Goal: Task Accomplishment & Management: Use online tool/utility

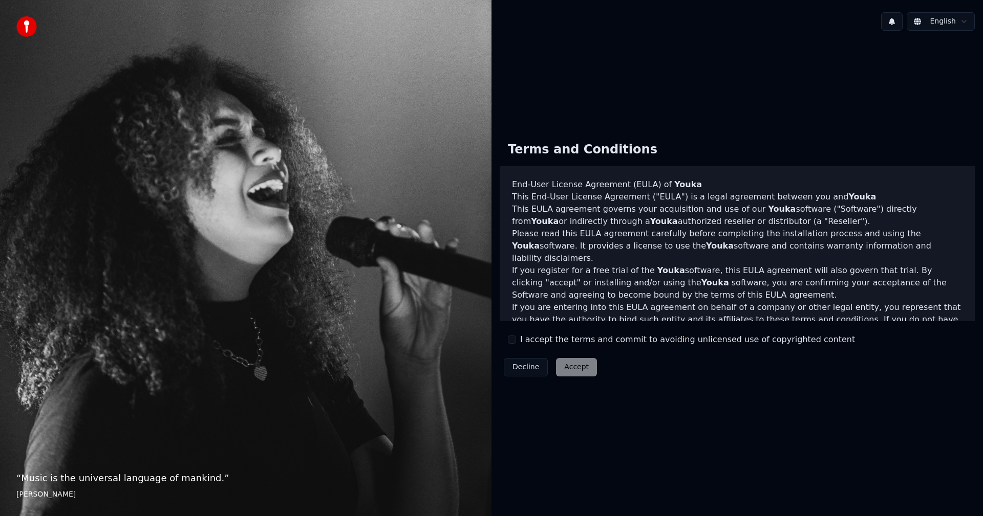
click at [578, 371] on div "Decline Accept" at bounding box center [550, 367] width 101 height 27
click at [575, 370] on div "Decline Accept" at bounding box center [550, 367] width 101 height 27
click at [511, 339] on button "I accept the terms and commit to avoiding unlicensed use of copyrighted content" at bounding box center [512, 340] width 8 height 8
click at [566, 368] on button "Accept" at bounding box center [576, 367] width 41 height 18
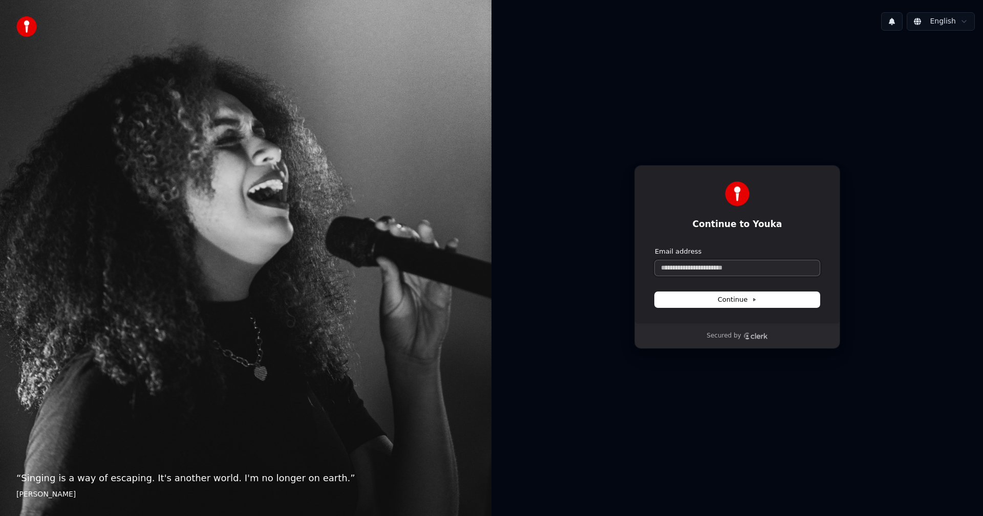
click at [708, 267] on input "Email address" at bounding box center [737, 268] width 165 height 15
paste input "**********"
click at [728, 301] on span "Continue" at bounding box center [737, 299] width 39 height 9
type input "**********"
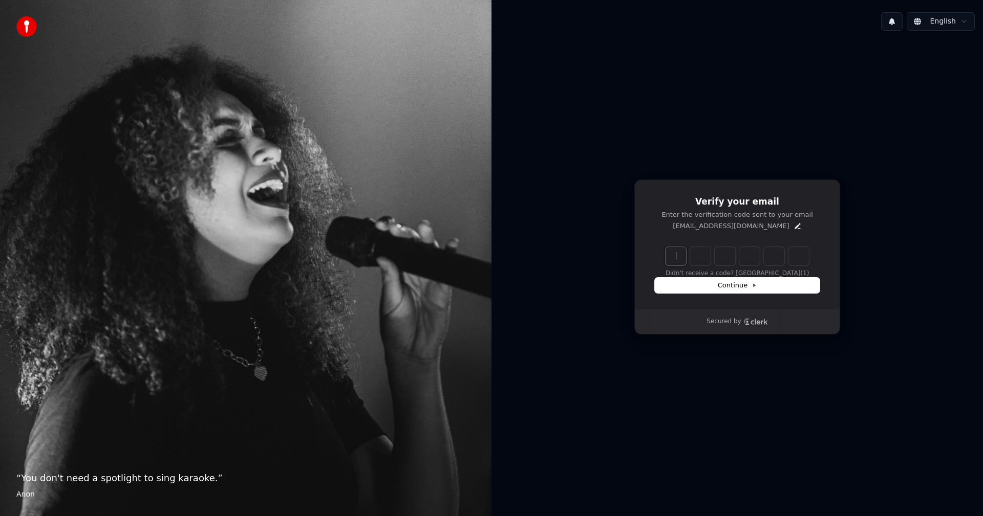
paste input "******"
type input "******"
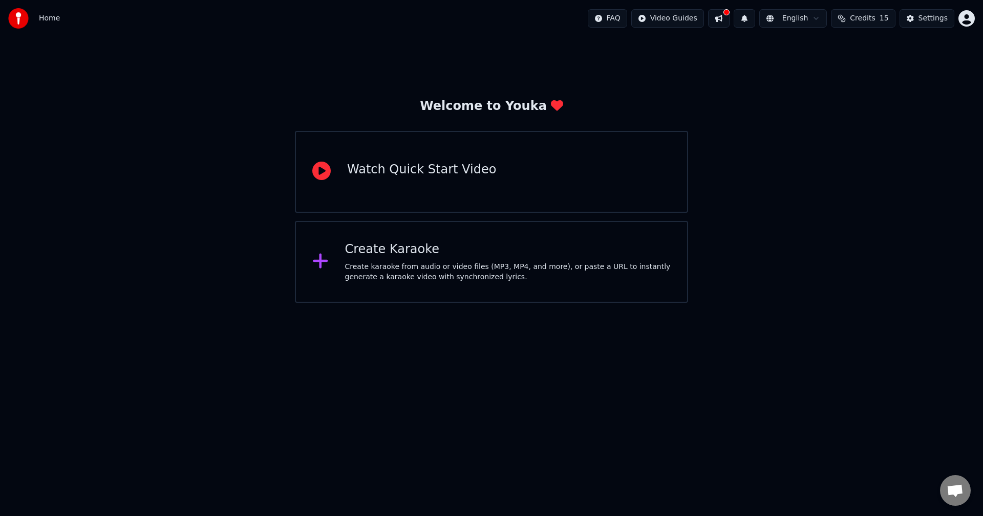
click at [378, 265] on div "Create karaoke from audio or video files (MP3, MP4, and more), or paste a URL t…" at bounding box center [508, 272] width 326 height 20
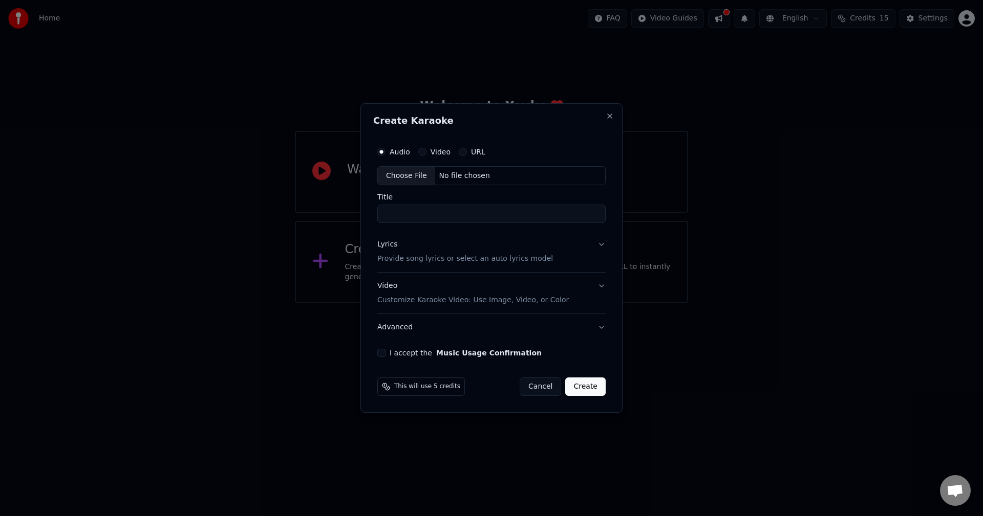
click at [434, 149] on label "Video" at bounding box center [440, 151] width 20 height 7
click at [426, 149] on button "Video" at bounding box center [422, 152] width 8 height 8
click at [412, 177] on div "Choose File" at bounding box center [406, 176] width 57 height 18
type input "**********"
click at [592, 389] on button "Create" at bounding box center [587, 387] width 40 height 18
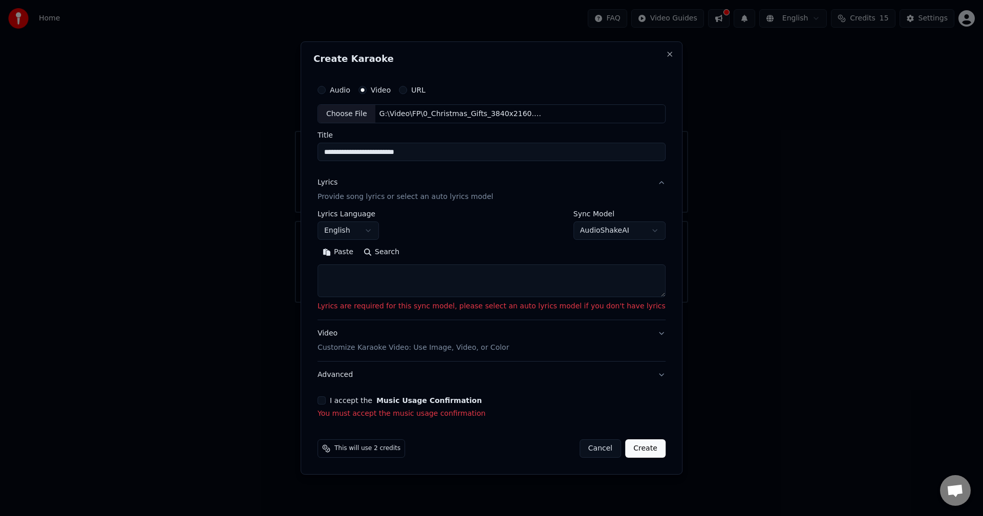
click at [405, 288] on textarea at bounding box center [491, 281] width 348 height 33
click at [379, 229] on button "English" at bounding box center [347, 231] width 61 height 18
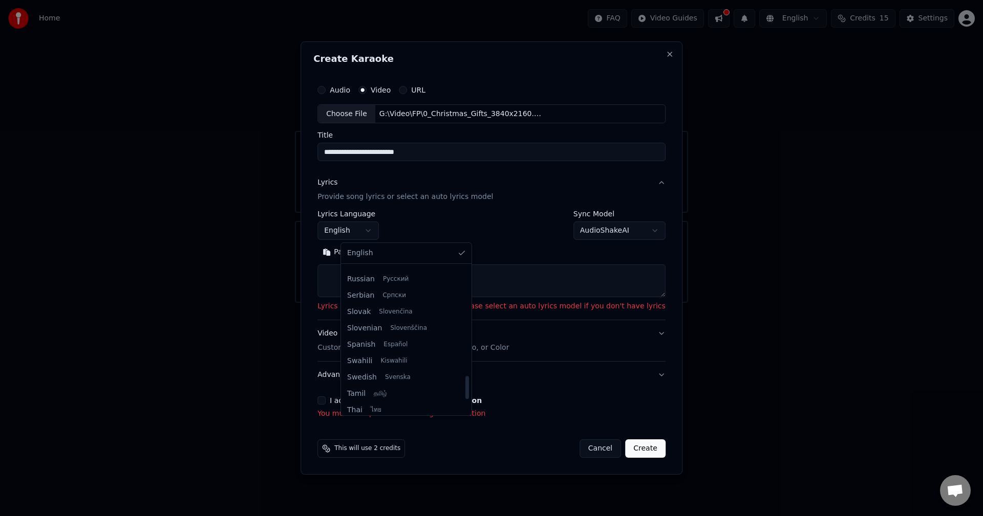
scroll to position [717, 0]
select select "**"
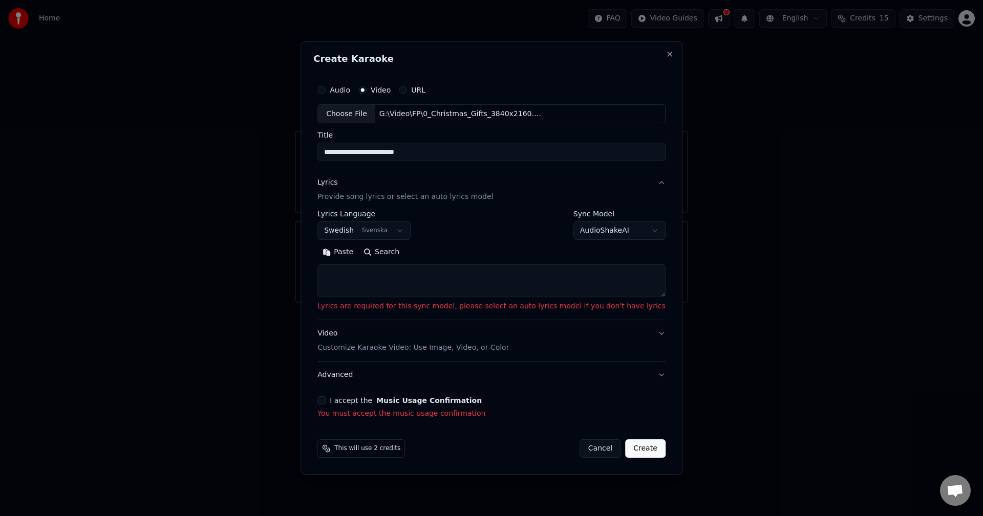
click at [402, 253] on button "Search" at bounding box center [381, 253] width 46 height 16
click at [455, 286] on textarea at bounding box center [491, 281] width 348 height 33
paste textarea "**********"
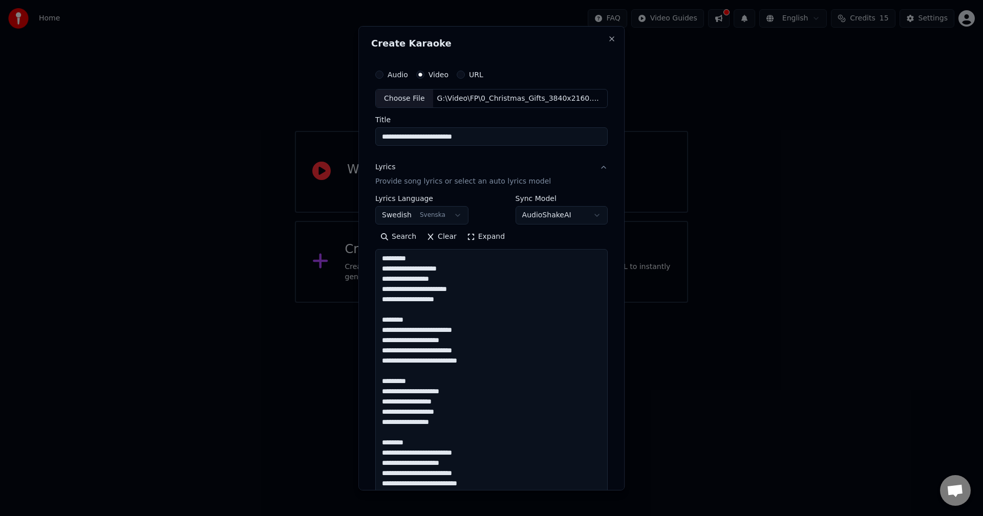
scroll to position [371, 0]
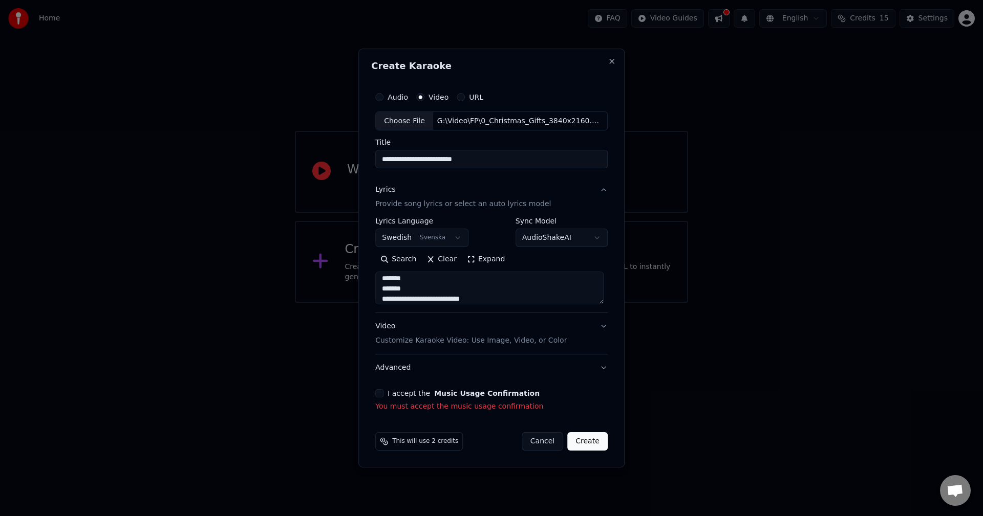
type textarea "**********"
click at [382, 396] on button "I accept the Music Usage Confirmation" at bounding box center [379, 394] width 8 height 8
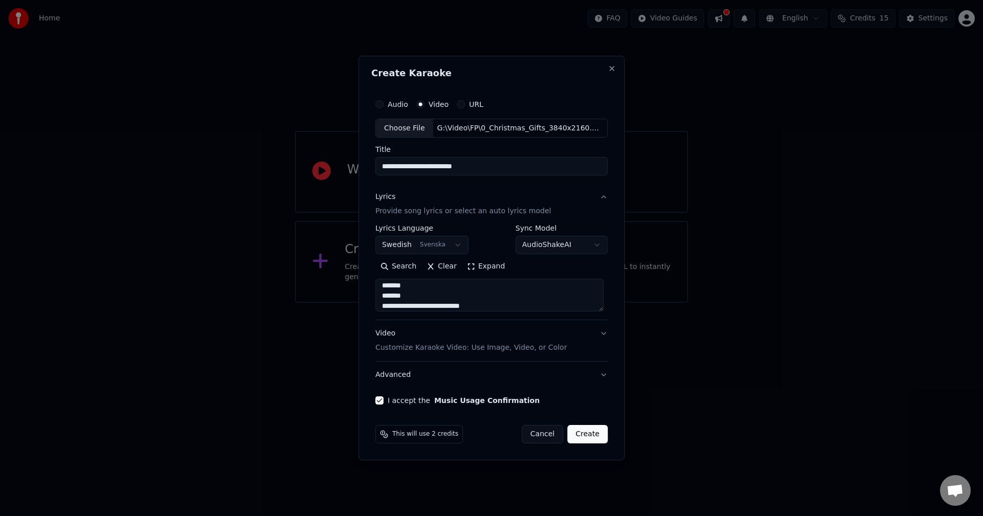
click at [586, 438] on button "Create" at bounding box center [587, 434] width 40 height 18
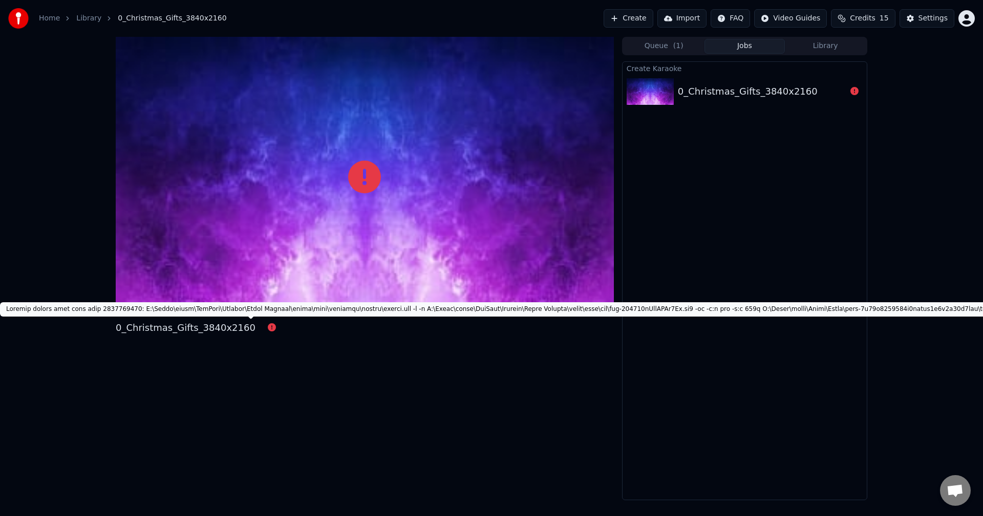
click at [268, 329] on icon at bounding box center [272, 327] width 8 height 8
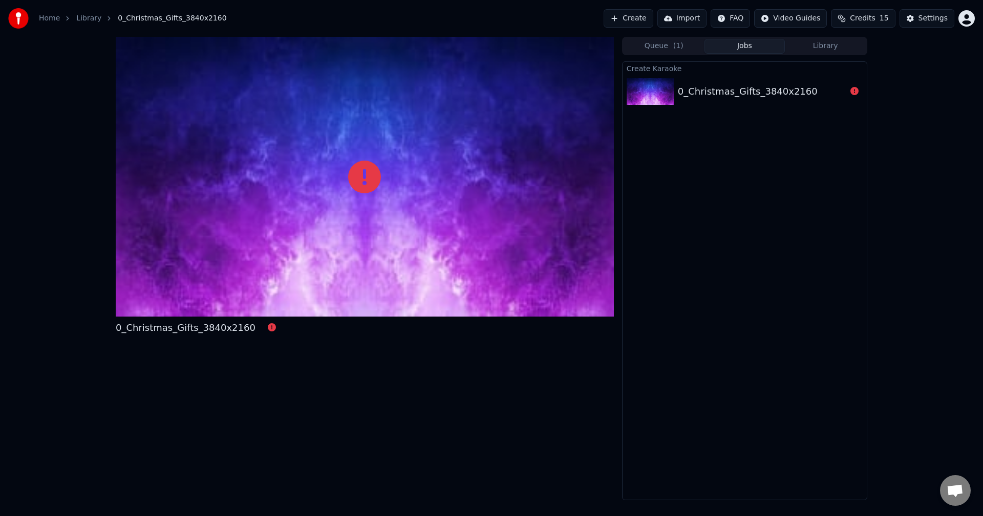
click at [735, 95] on div "0_Christmas_Gifts_3840x2160" at bounding box center [748, 91] width 140 height 14
click at [706, 17] on button "Import" at bounding box center [681, 18] width 49 height 18
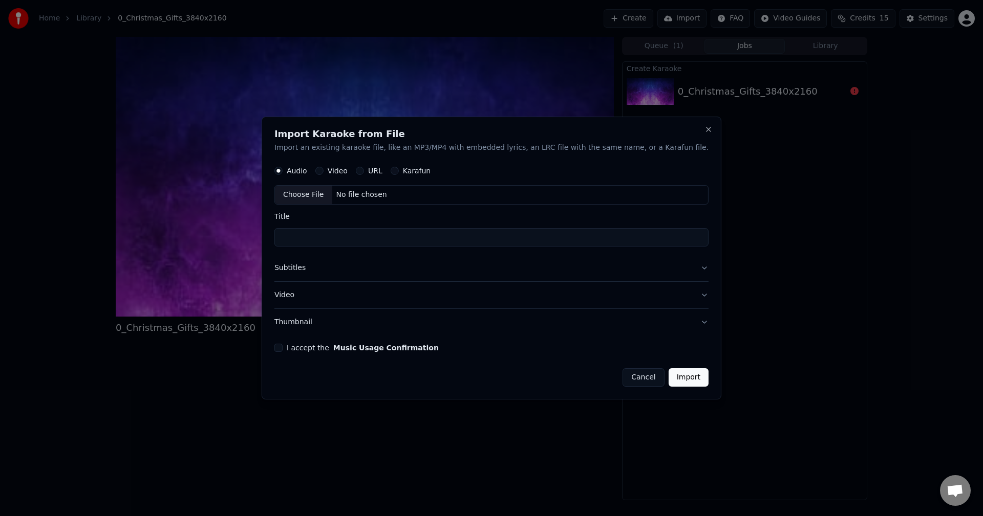
click at [348, 169] on label "Video" at bounding box center [338, 171] width 20 height 7
click at [323, 169] on button "Video" at bounding box center [319, 171] width 8 height 8
click at [332, 196] on div "Choose File" at bounding box center [303, 195] width 57 height 18
type input "**********"
click at [328, 193] on div "Choose File" at bounding box center [303, 195] width 57 height 18
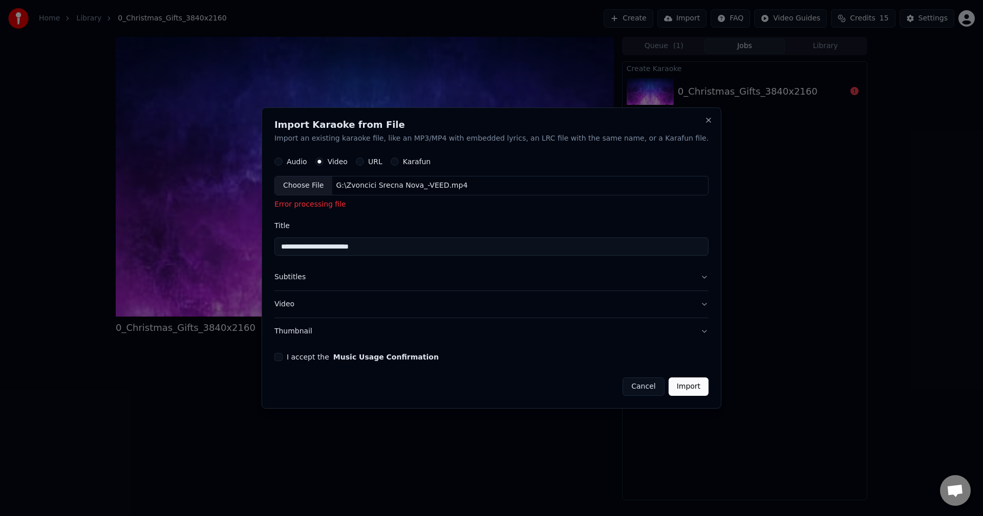
click at [332, 188] on div "Choose File" at bounding box center [303, 186] width 57 height 18
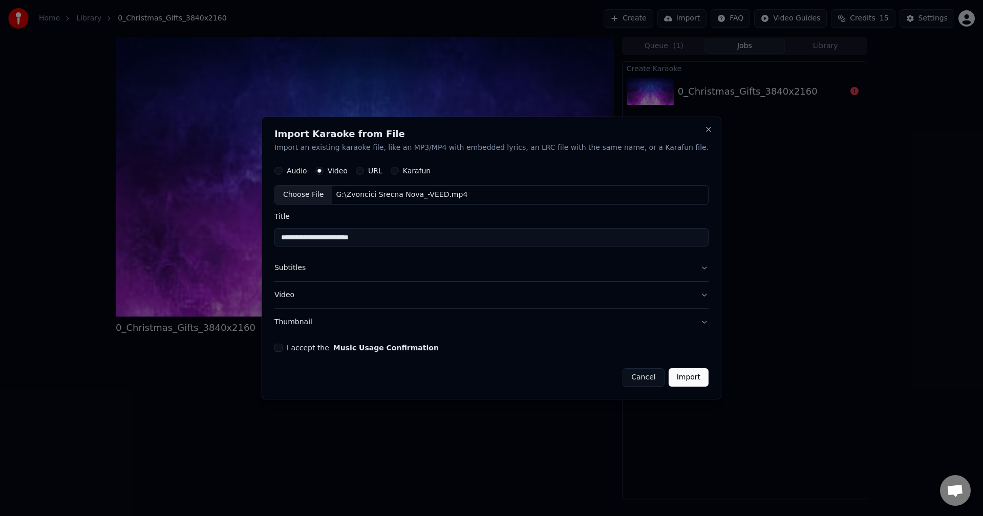
click at [283, 348] on button "I accept the Music Usage Confirmation" at bounding box center [278, 348] width 8 height 8
click at [669, 381] on button "Import" at bounding box center [688, 378] width 40 height 18
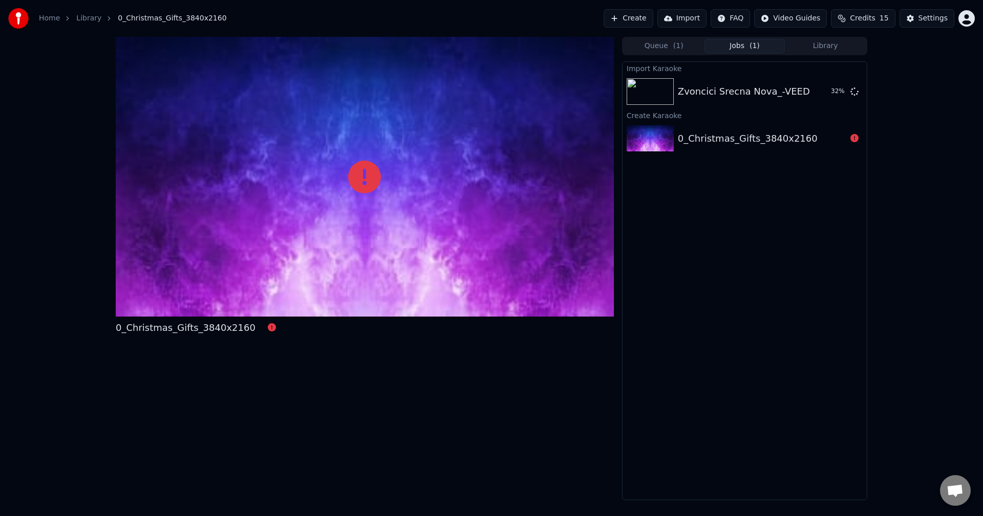
click at [724, 128] on div "0_Christmas_Gifts_3840x2160" at bounding box center [744, 138] width 244 height 35
click at [767, 91] on div "Zvoncici Srecna Nova_-VEED" at bounding box center [744, 91] width 132 height 14
click at [829, 91] on button "Play" at bounding box center [830, 91] width 32 height 18
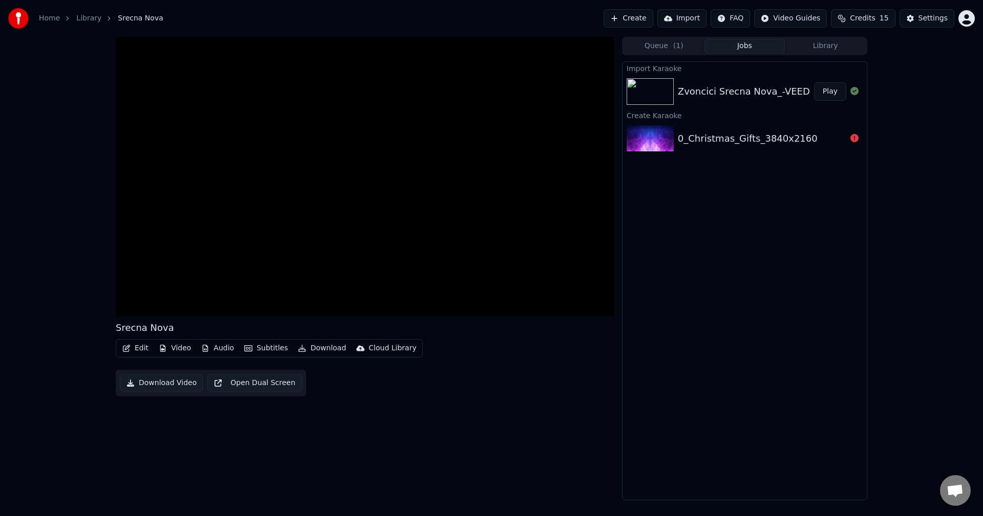
click at [275, 347] on button "Subtitles" at bounding box center [266, 348] width 52 height 14
click at [277, 370] on div "Sync Model" at bounding box center [283, 370] width 93 height 16
click at [247, 385] on div "Off" at bounding box center [283, 387] width 93 height 16
click at [131, 346] on button "Edit" at bounding box center [135, 348] width 34 height 14
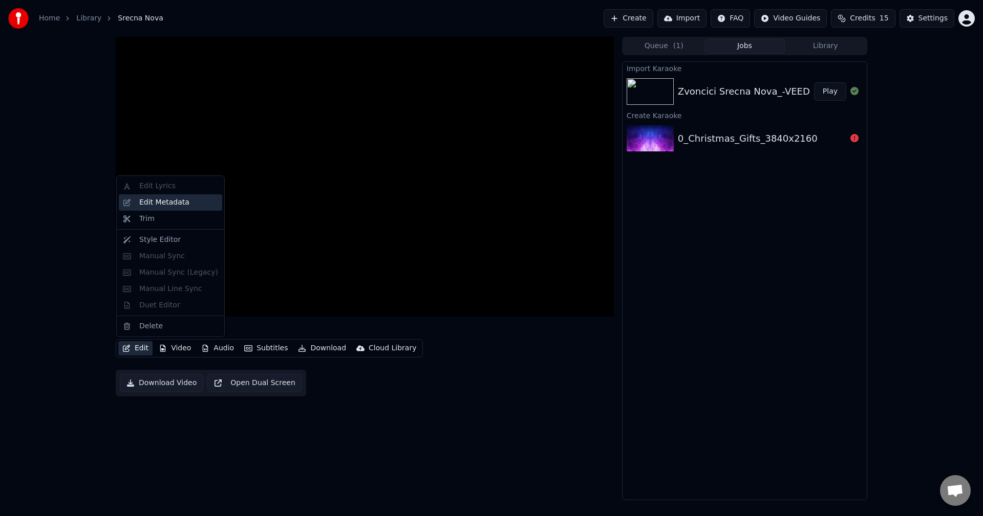
click at [162, 203] on div "Edit Metadata" at bounding box center [164, 203] width 50 height 10
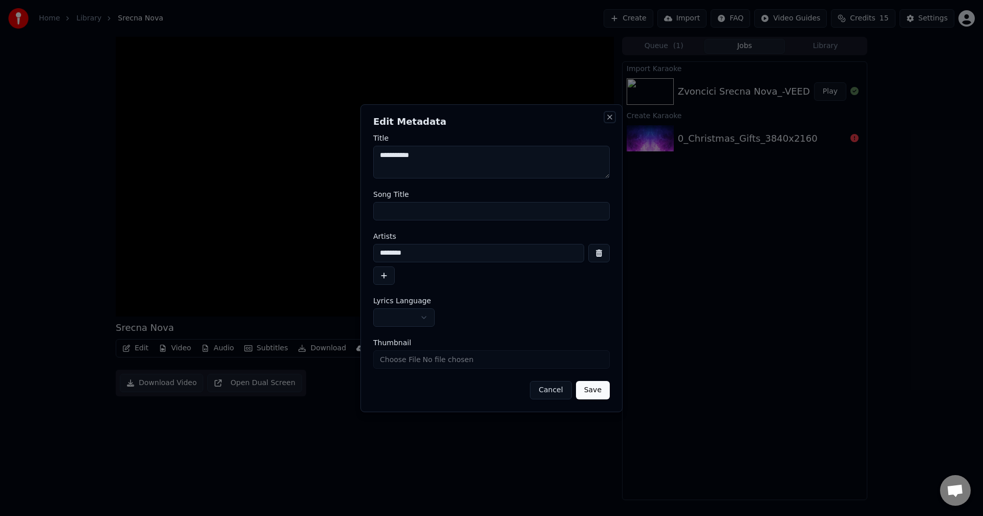
click at [609, 116] on button "Close" at bounding box center [610, 117] width 8 height 8
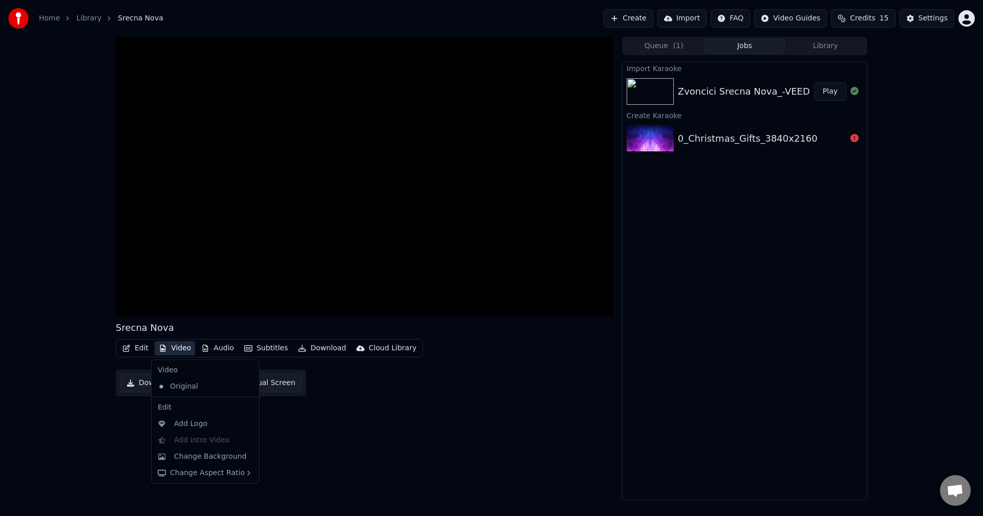
click at [176, 351] on button "Video" at bounding box center [175, 348] width 40 height 14
click at [191, 384] on div "Original" at bounding box center [198, 387] width 88 height 16
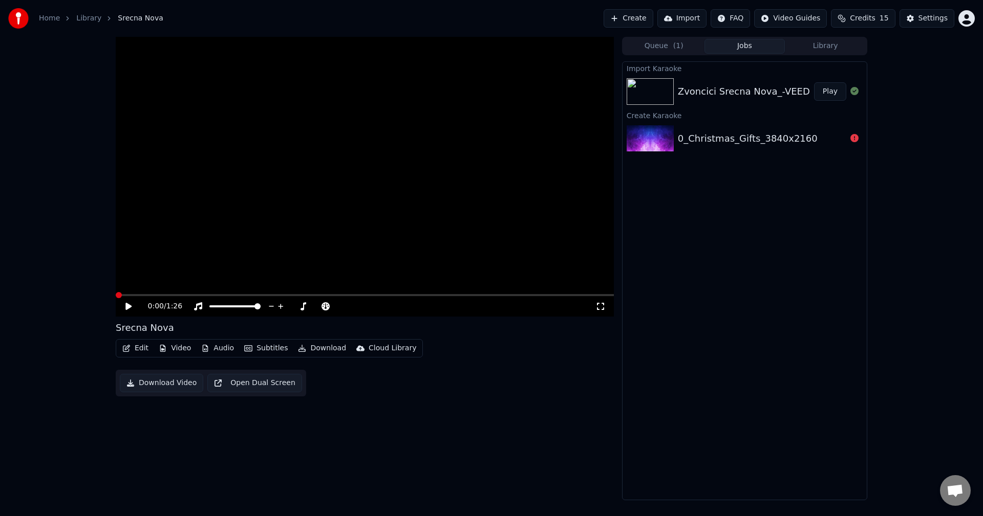
click at [783, 141] on div "0_Christmas_Gifts_3840x2160" at bounding box center [748, 139] width 140 height 14
click at [777, 141] on div "0_Christmas_Gifts_3840x2160" at bounding box center [748, 139] width 140 height 14
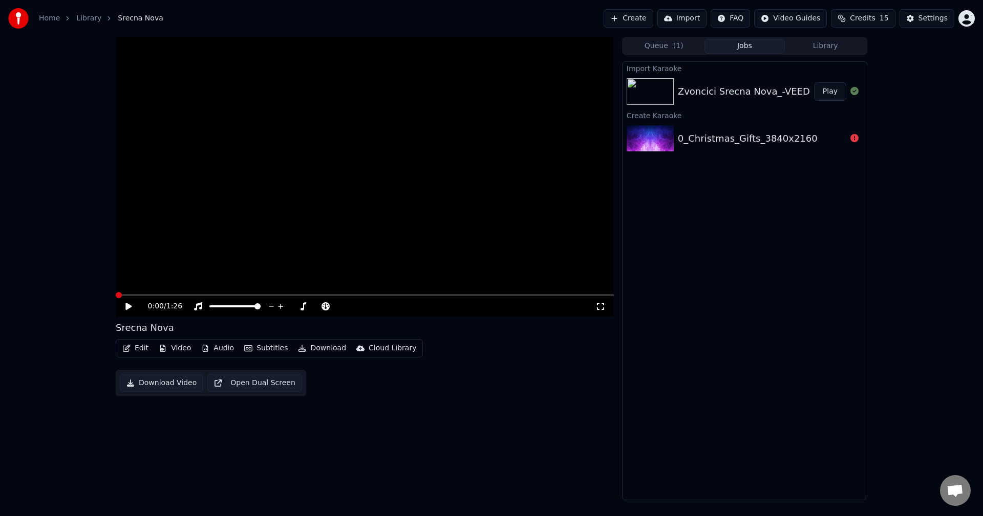
click at [777, 141] on div "0_Christmas_Gifts_3840x2160" at bounding box center [748, 139] width 140 height 14
click at [722, 96] on div "Zvoncici Srecna Nova_-VEED" at bounding box center [744, 91] width 132 height 14
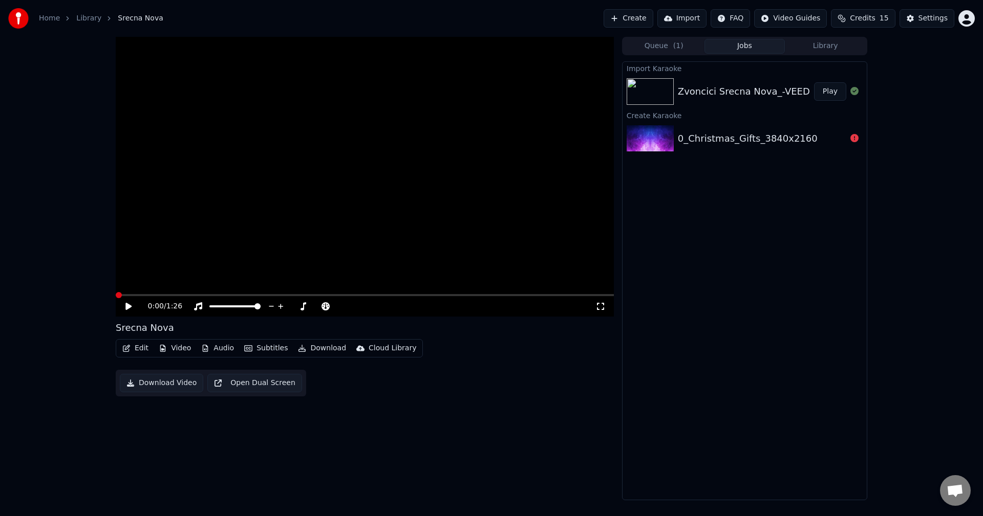
click at [722, 96] on div "Zvoncici Srecna Nova_-VEED" at bounding box center [744, 91] width 132 height 14
click at [125, 306] on icon at bounding box center [136, 307] width 24 height 8
click at [126, 305] on icon at bounding box center [128, 307] width 5 height 6
click at [930, 19] on div "Settings" at bounding box center [932, 18] width 29 height 10
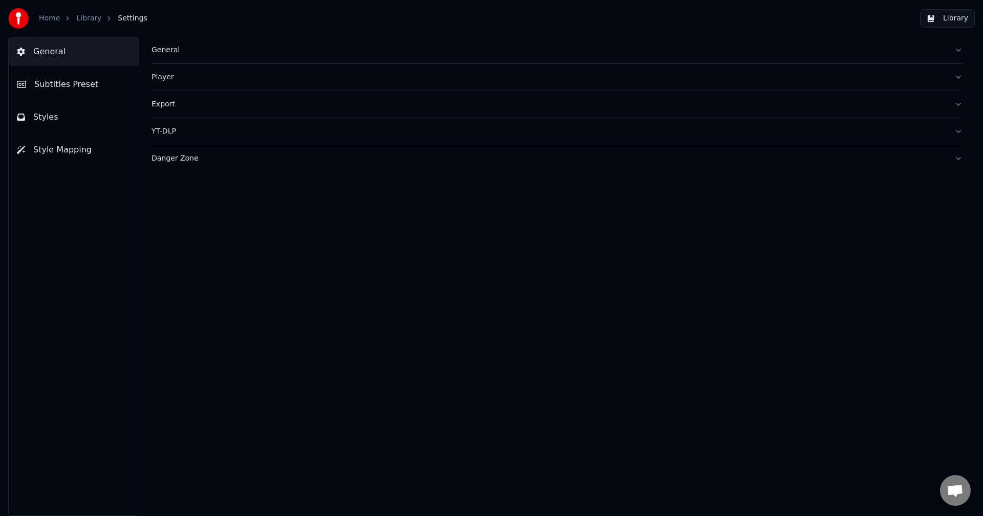
click at [171, 52] on div "General" at bounding box center [549, 50] width 794 height 10
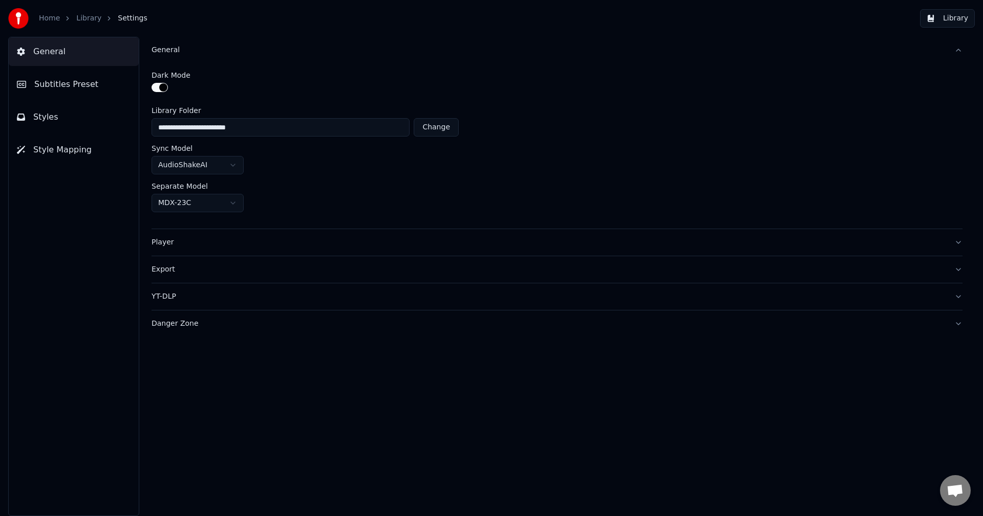
click at [234, 166] on html "**********" at bounding box center [491, 258] width 983 height 516
click at [163, 241] on div "Player" at bounding box center [549, 243] width 794 height 10
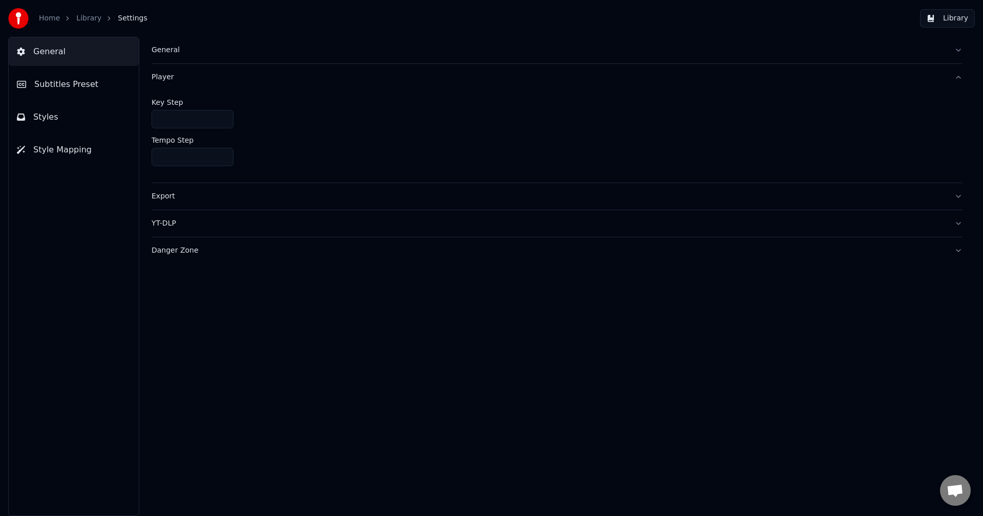
click at [183, 202] on button "Export" at bounding box center [557, 196] width 811 height 27
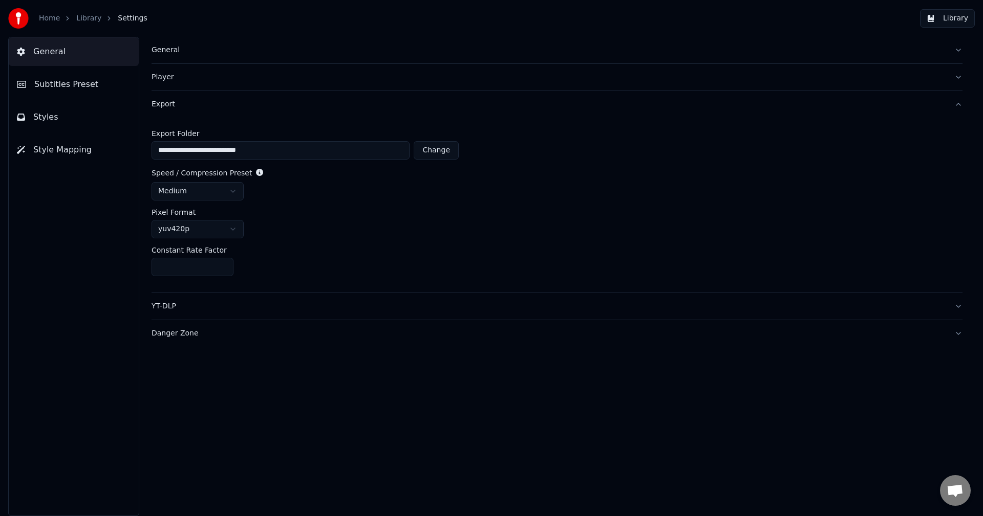
click at [193, 195] on html "**********" at bounding box center [491, 258] width 983 height 516
drag, startPoint x: 186, startPoint y: 297, endPoint x: 176, endPoint y: 299, distance: 10.4
